Goal: Transaction & Acquisition: Purchase product/service

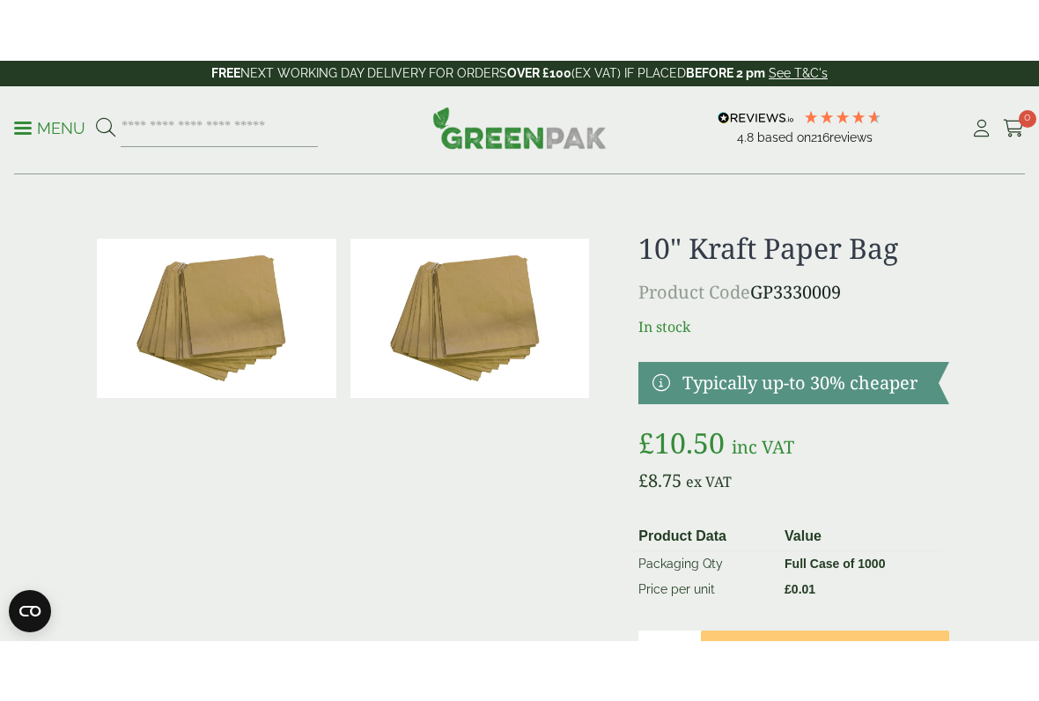
scroll to position [142, 0]
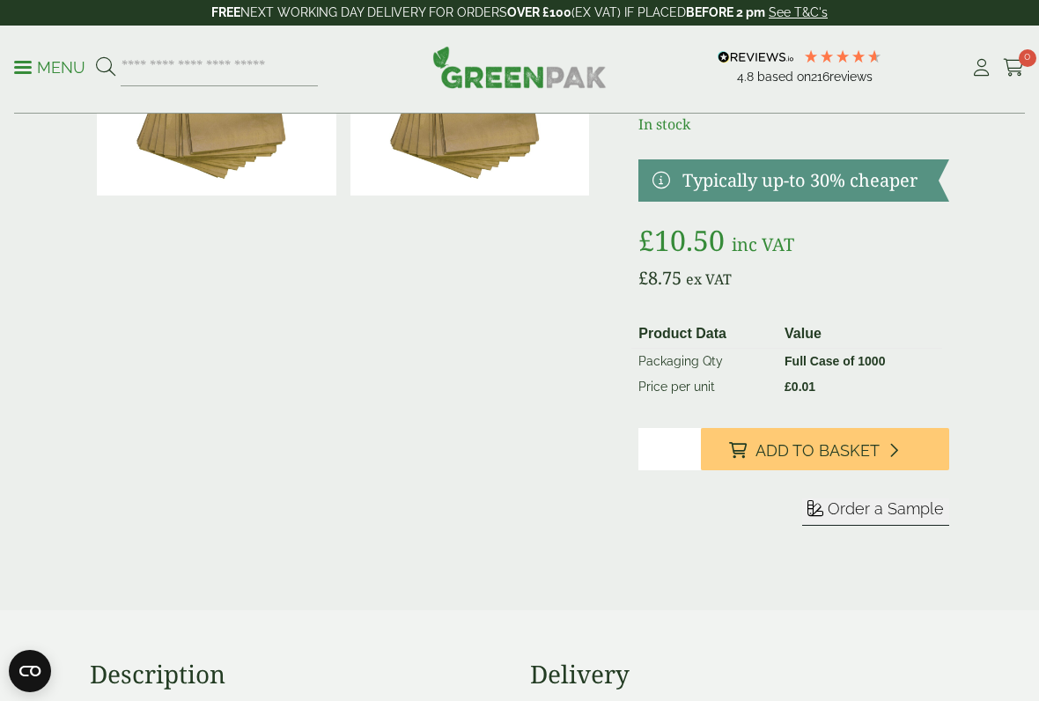
click at [834, 454] on span "Add to Basket" at bounding box center [817, 450] width 124 height 19
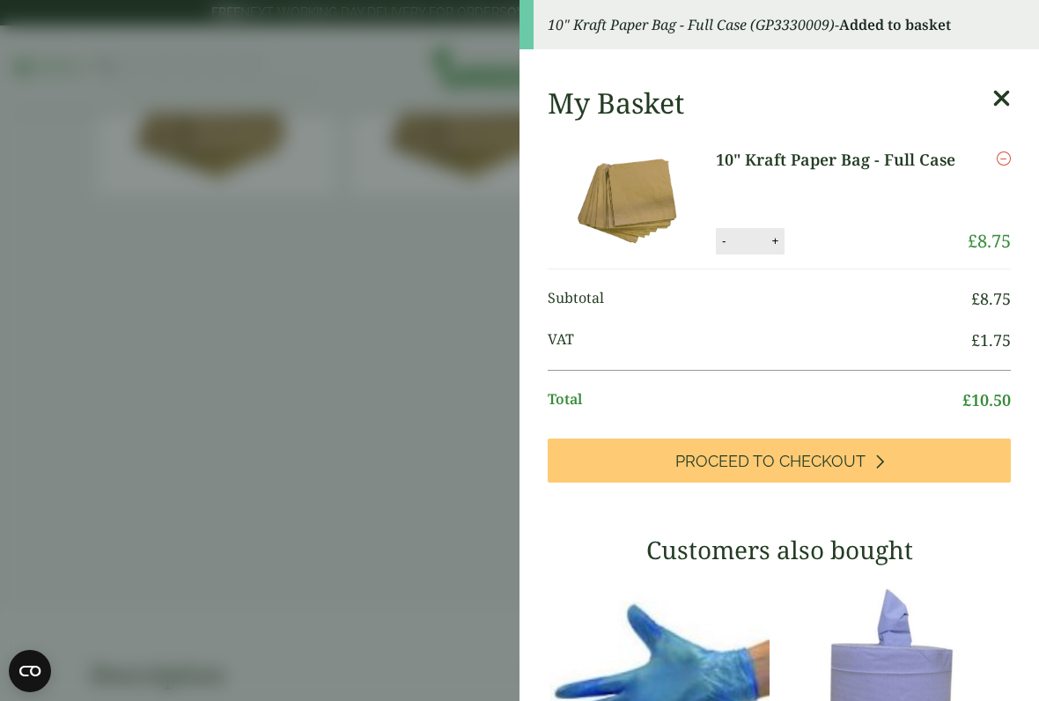
click at [394, 512] on aside "10" Kraft Paper Bag - Full Case (GP3330009) - Added to basket My Basket 10" Kra…" at bounding box center [519, 350] width 1039 height 701
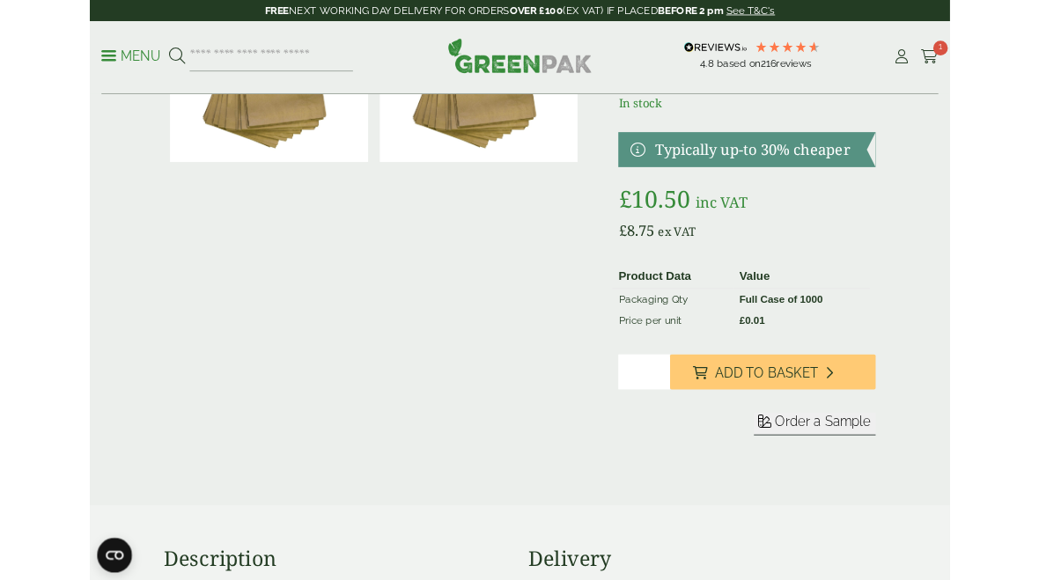
scroll to position [0, 0]
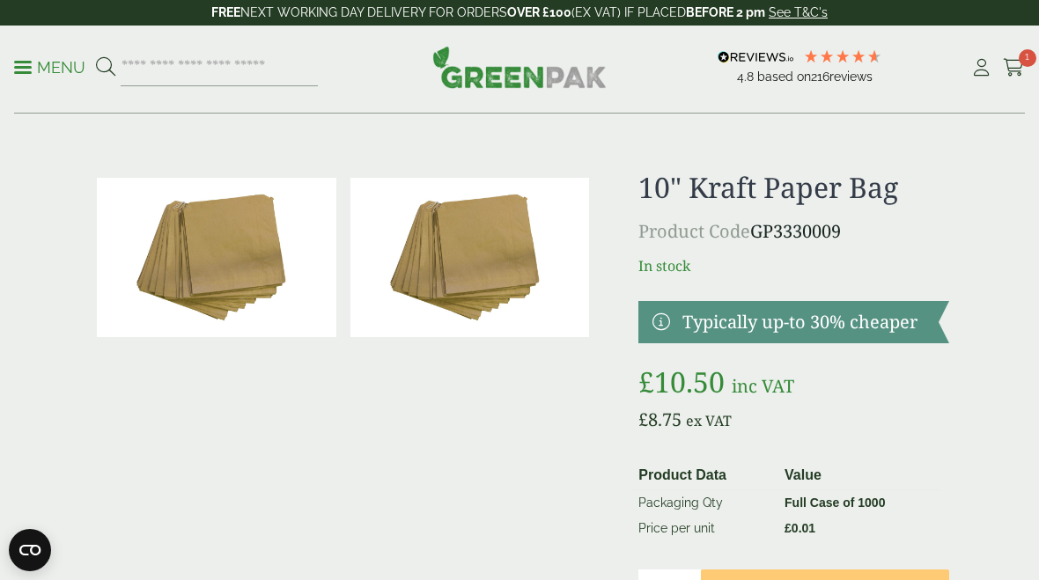
click at [68, 68] on p "Menu" at bounding box center [49, 67] width 71 height 21
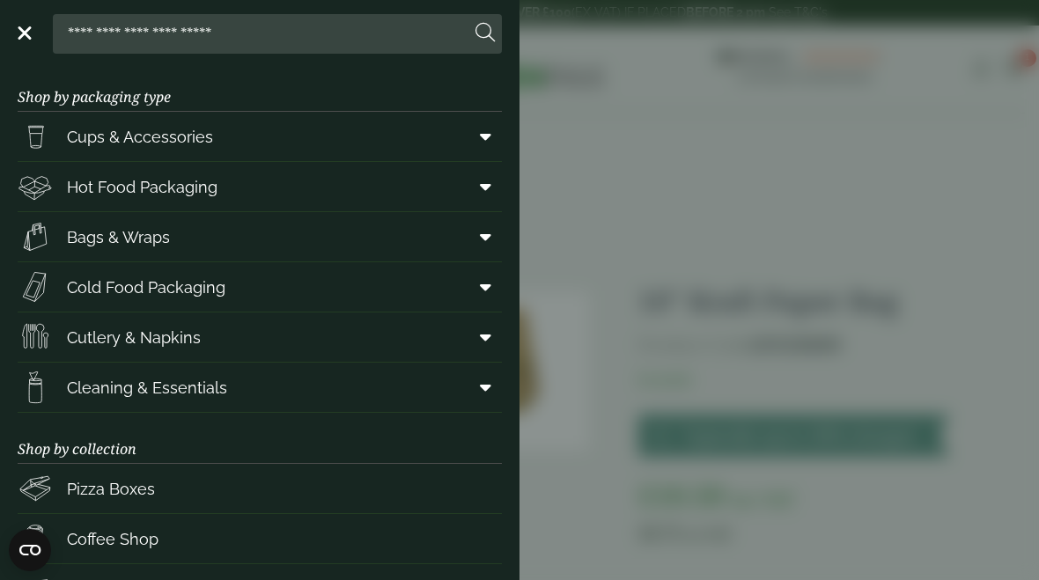
click at [284, 180] on link "Hot Food Packaging" at bounding box center [260, 186] width 484 height 49
click at [205, 180] on span "Hot Food Packaging" at bounding box center [142, 187] width 151 height 24
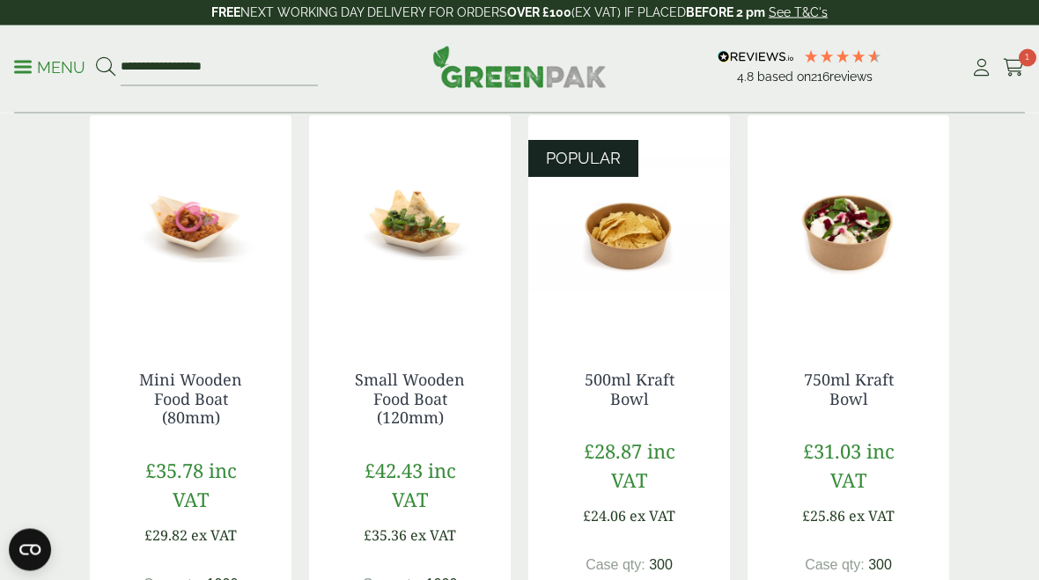
scroll to position [1079, 0]
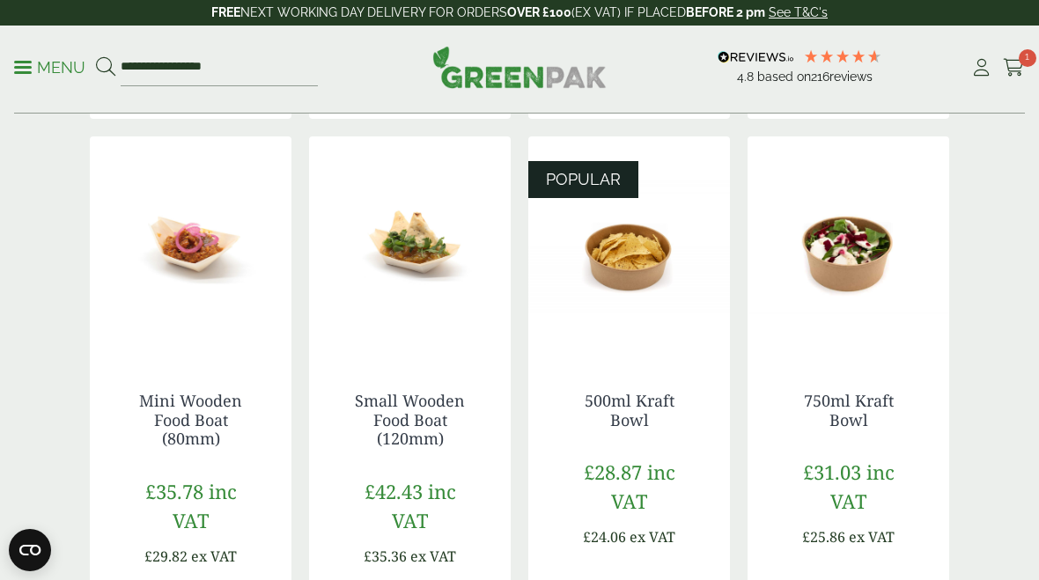
click at [858, 249] on img at bounding box center [848, 246] width 202 height 220
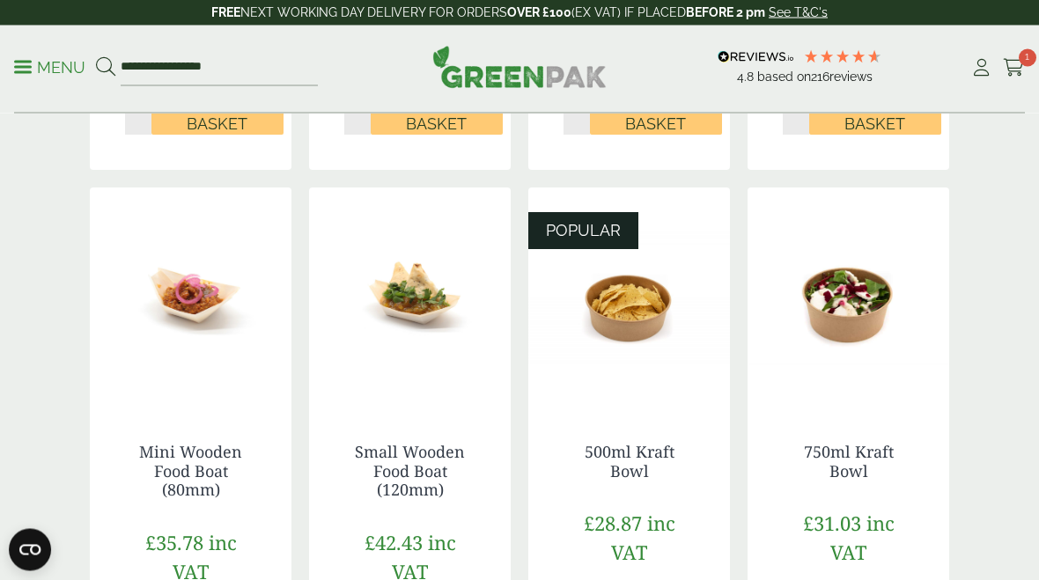
scroll to position [998, 0]
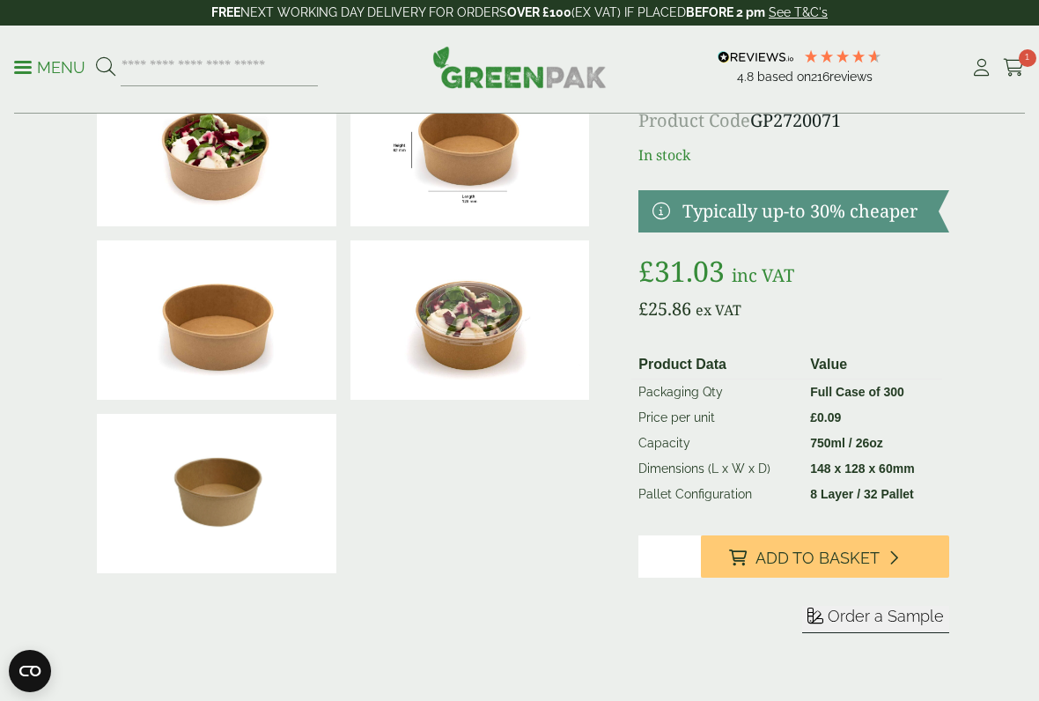
scroll to position [110, 0]
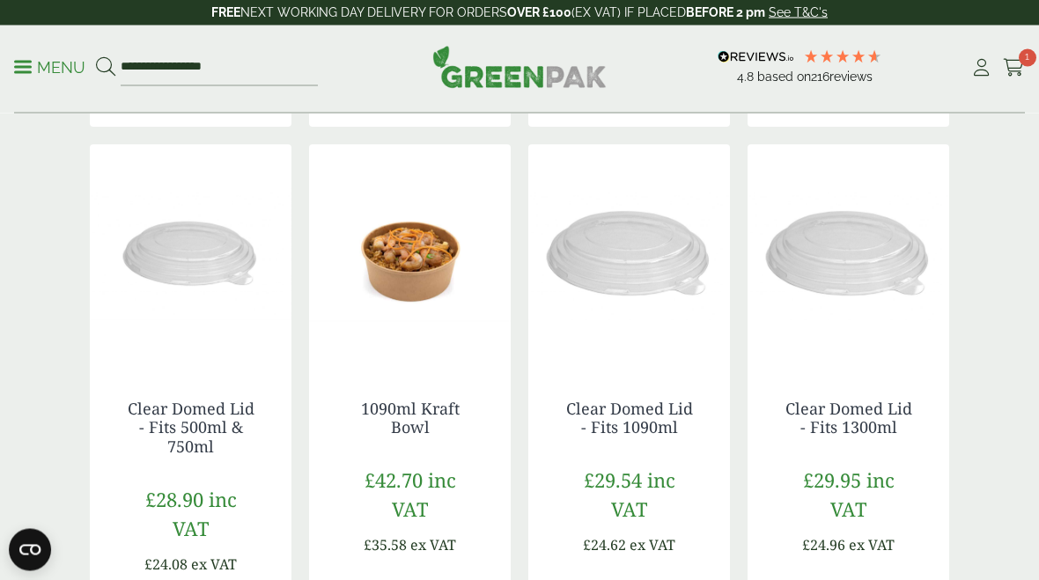
scroll to position [1702, 0]
click at [437, 248] on img at bounding box center [410, 254] width 202 height 220
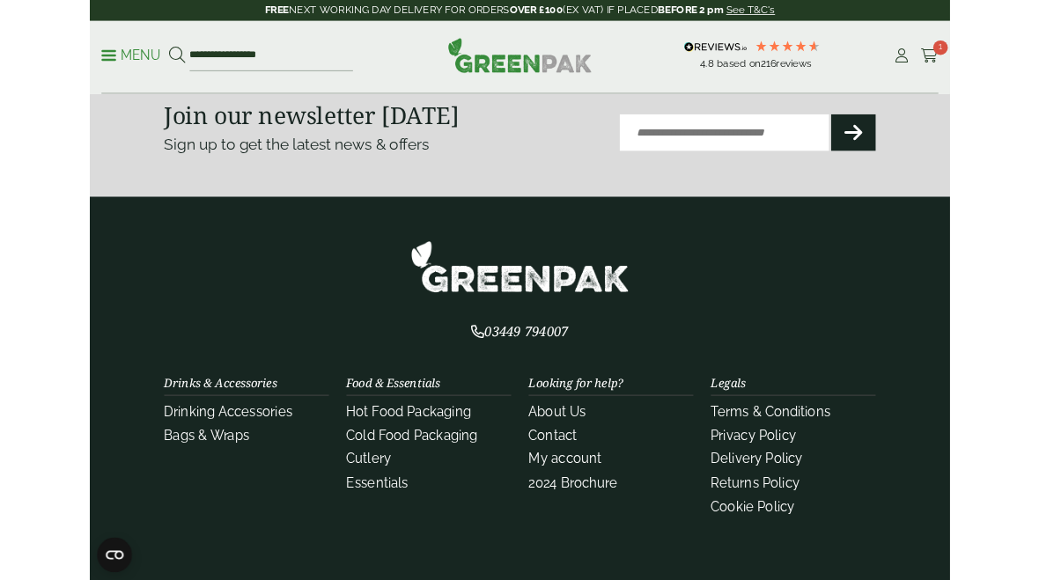
scroll to position [2844, 0]
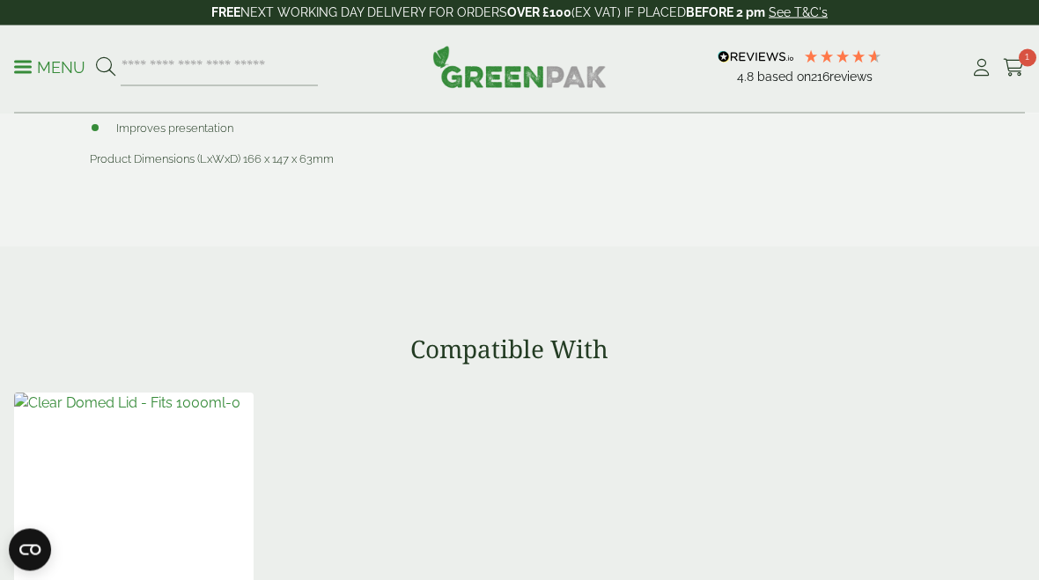
scroll to position [1181, 0]
